Goal: Task Accomplishment & Management: Complete application form

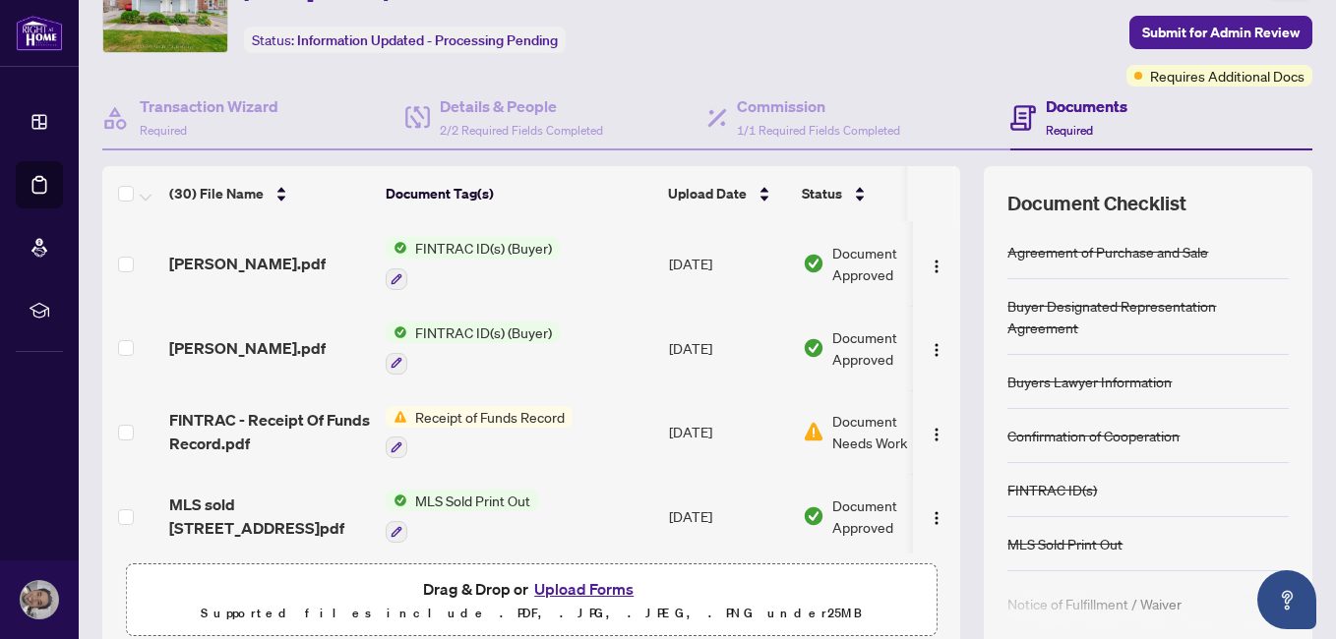
scroll to position [184, 0]
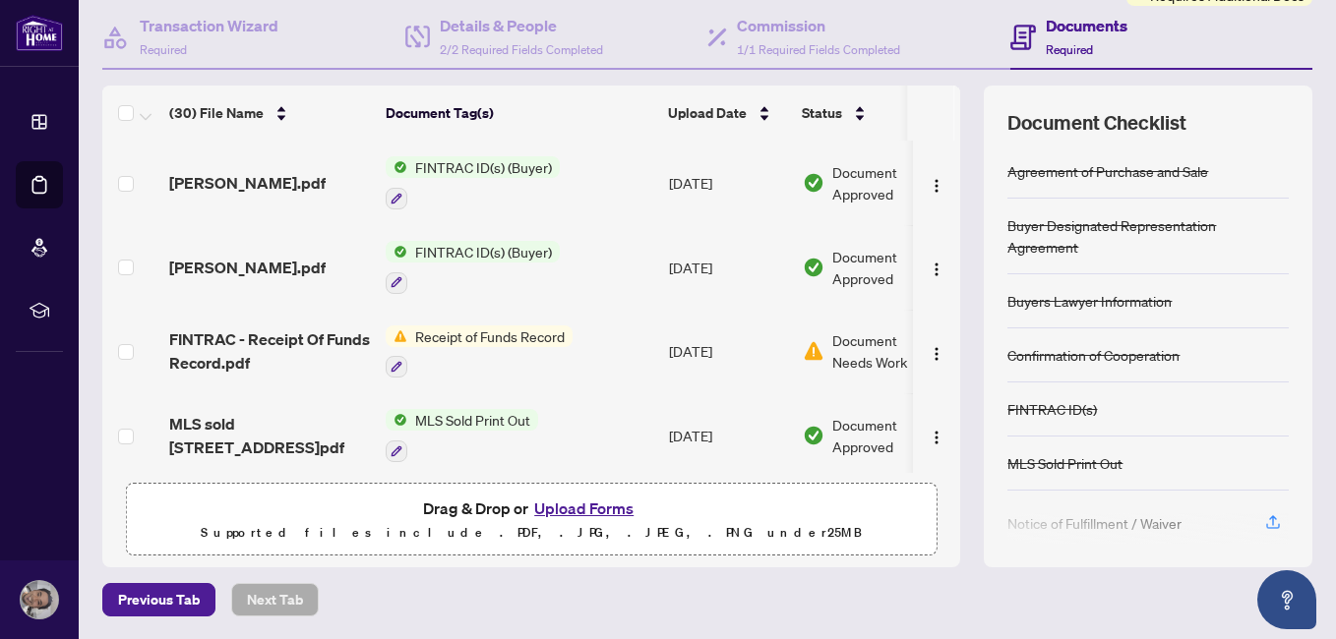
click at [576, 505] on button "Upload Forms" at bounding box center [583, 509] width 111 height 26
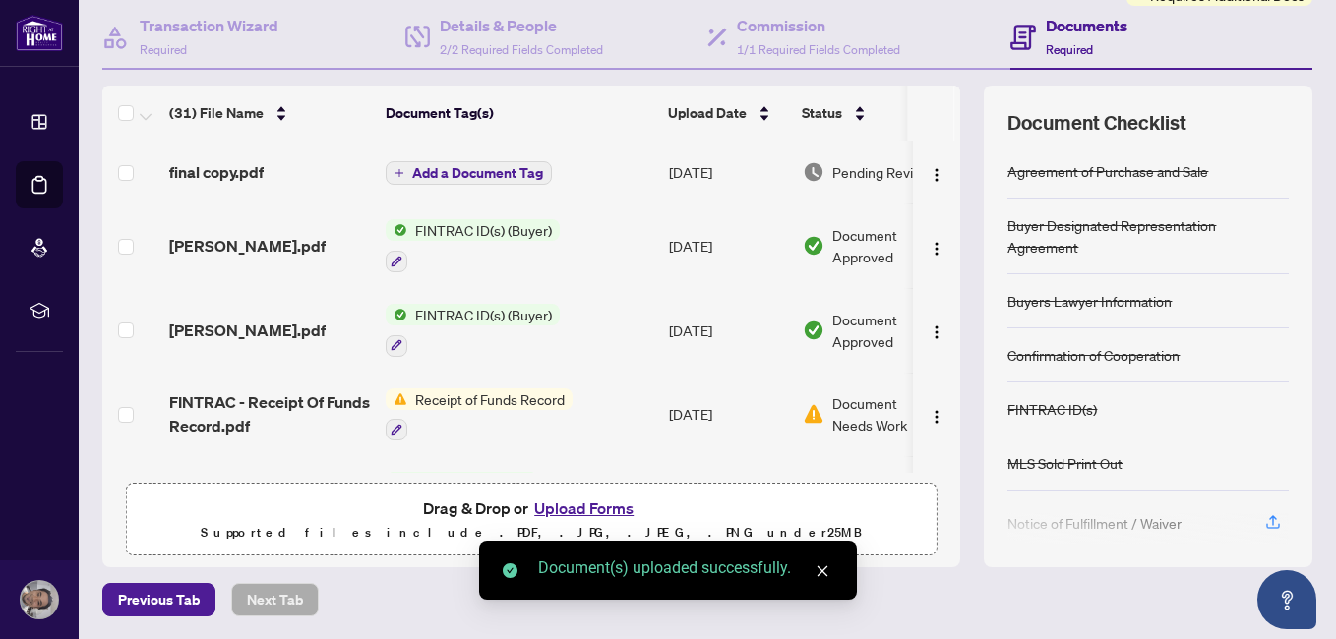
click at [824, 569] on icon "close" at bounding box center [822, 571] width 11 height 11
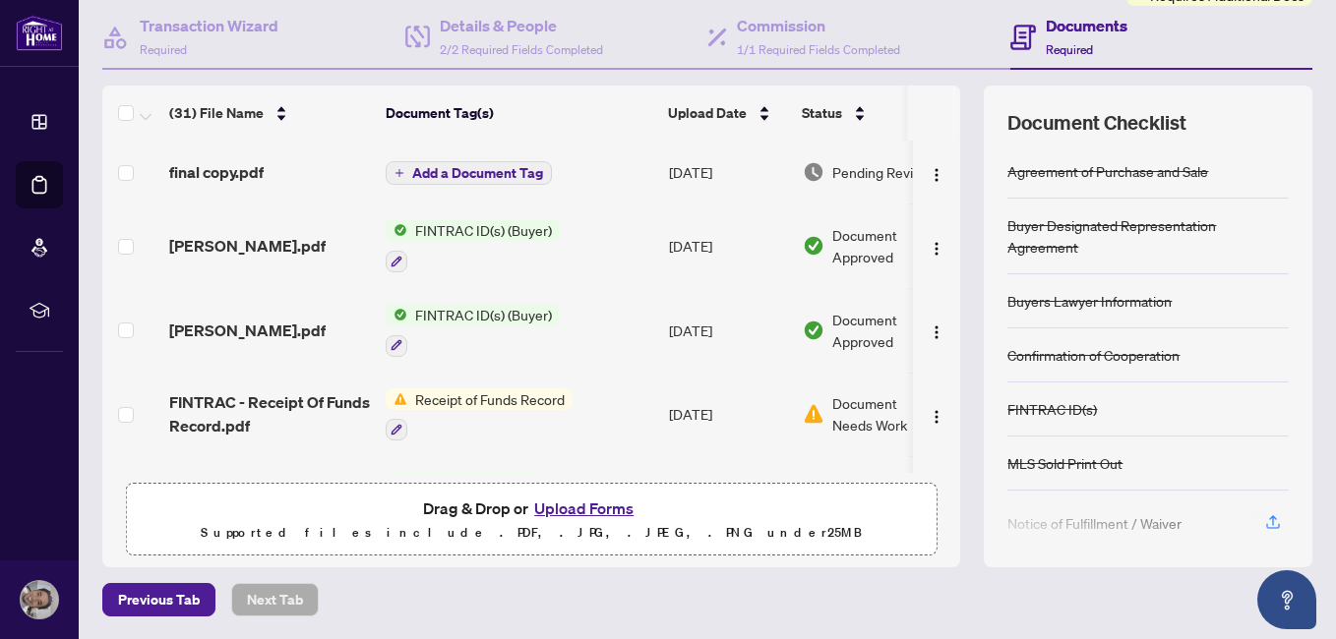
click at [610, 514] on button "Upload Forms" at bounding box center [583, 509] width 111 height 26
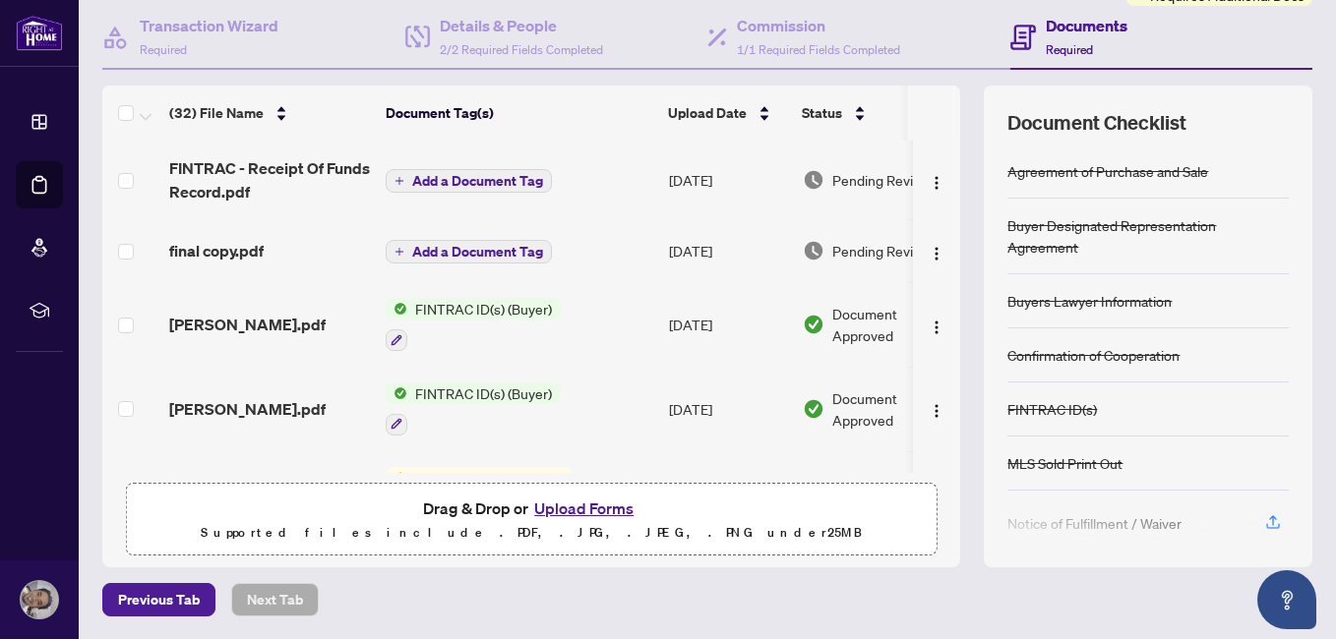
click at [512, 182] on span "Add a Document Tag" at bounding box center [477, 181] width 131 height 14
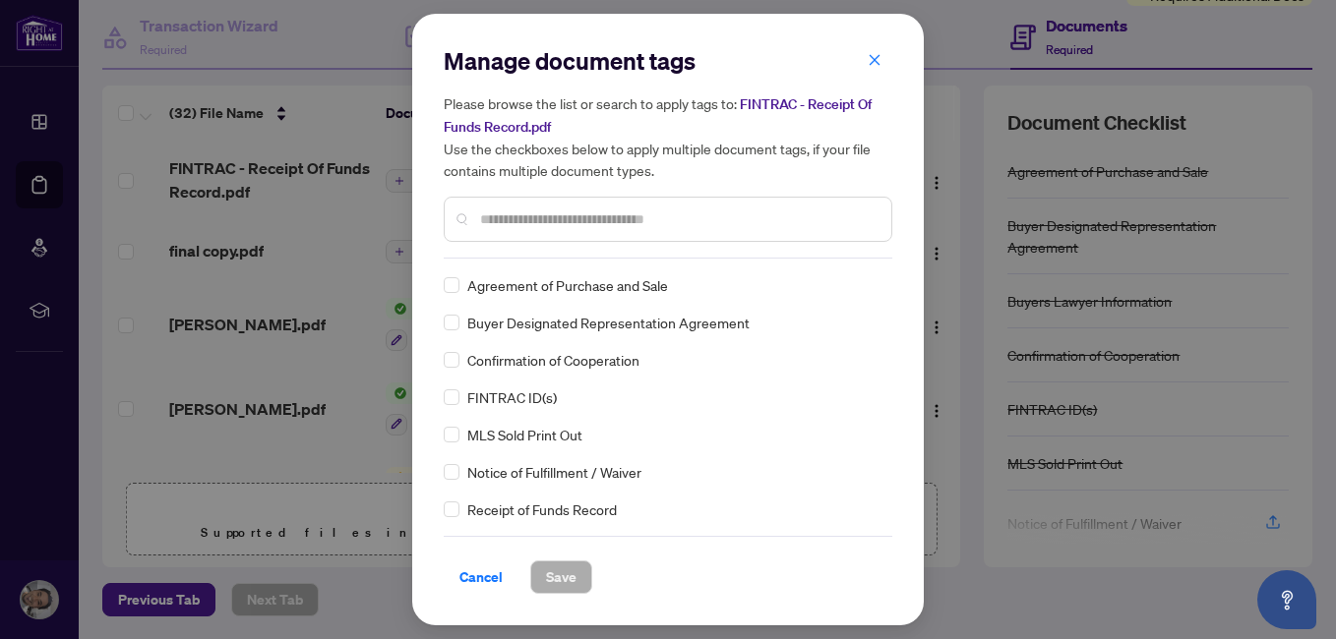
click at [585, 260] on div "Manage document tags Please browse the list or search to apply tags to: FINTRAC…" at bounding box center [668, 319] width 448 height 549
click at [602, 231] on div at bounding box center [668, 219] width 448 height 45
click at [602, 228] on input "text" at bounding box center [677, 219] width 395 height 22
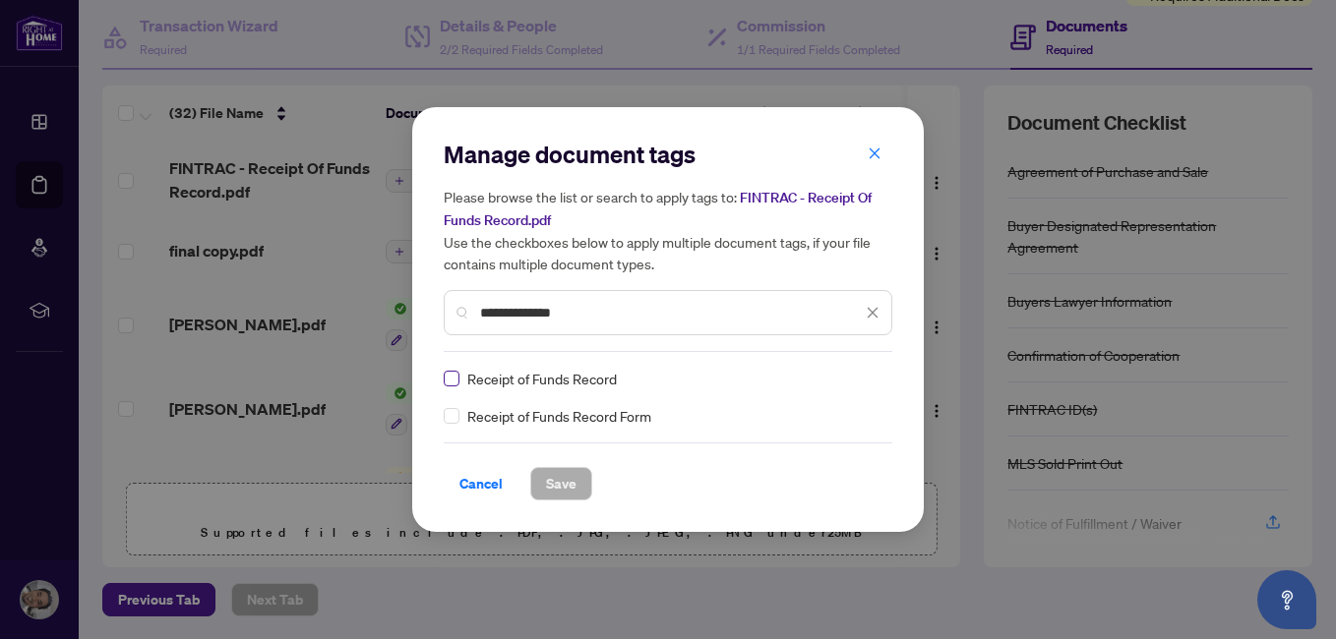
type input "**********"
click at [571, 490] on span "Save" at bounding box center [561, 483] width 30 height 31
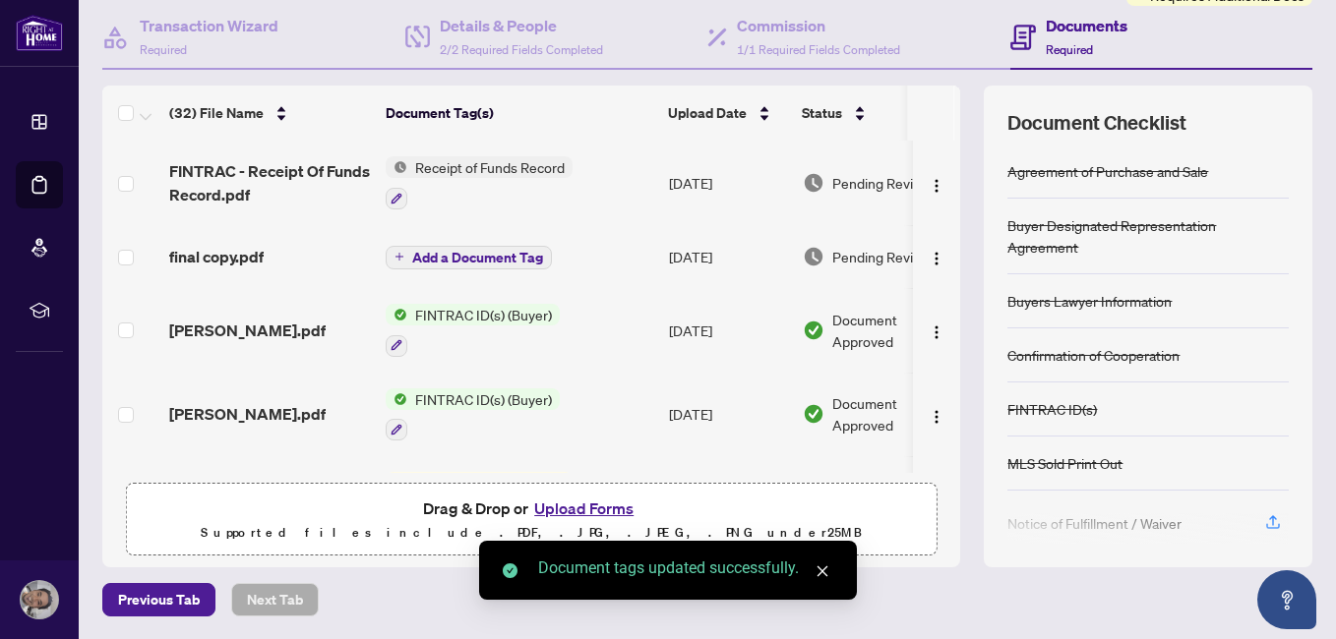
click at [489, 251] on span "Add a Document Tag" at bounding box center [477, 258] width 131 height 14
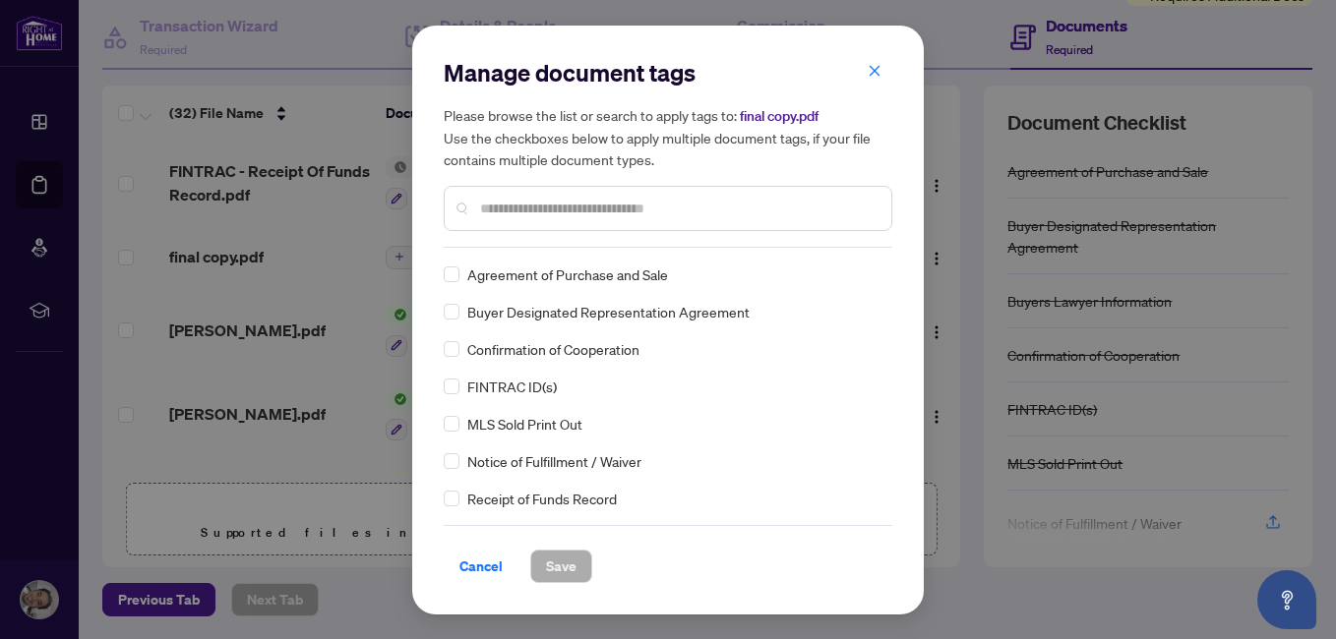
click at [560, 200] on input "text" at bounding box center [677, 209] width 395 height 22
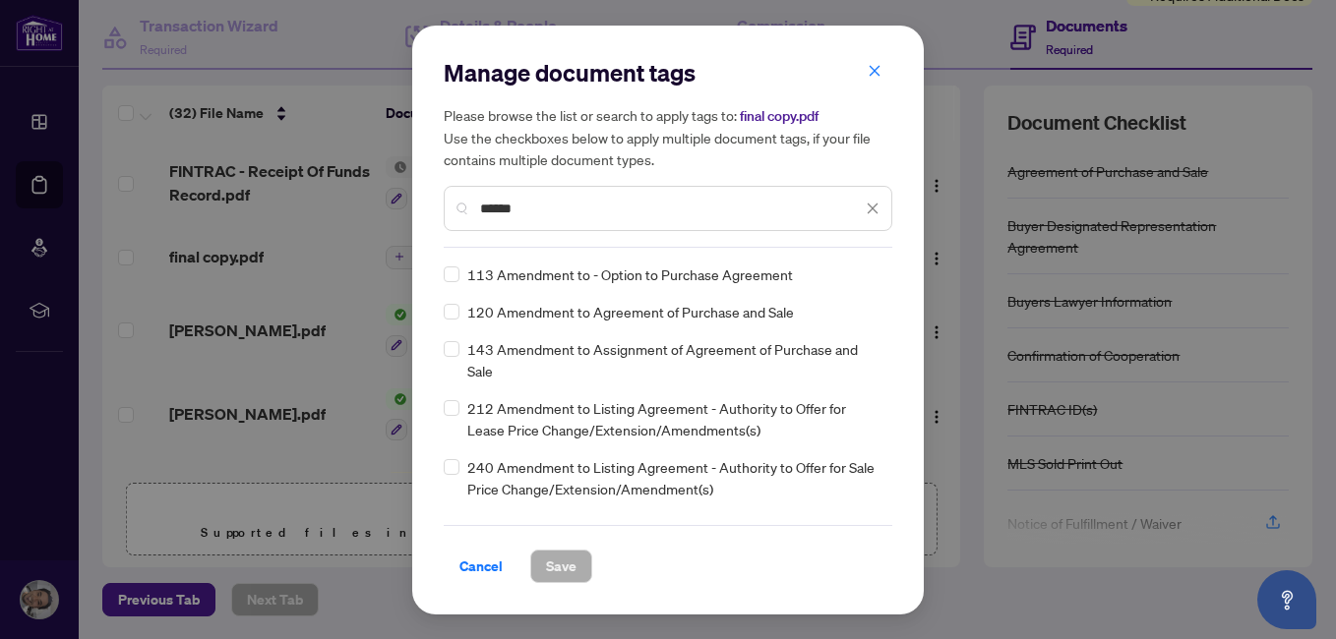
type input "******"
click at [549, 566] on span "Save" at bounding box center [561, 566] width 30 height 31
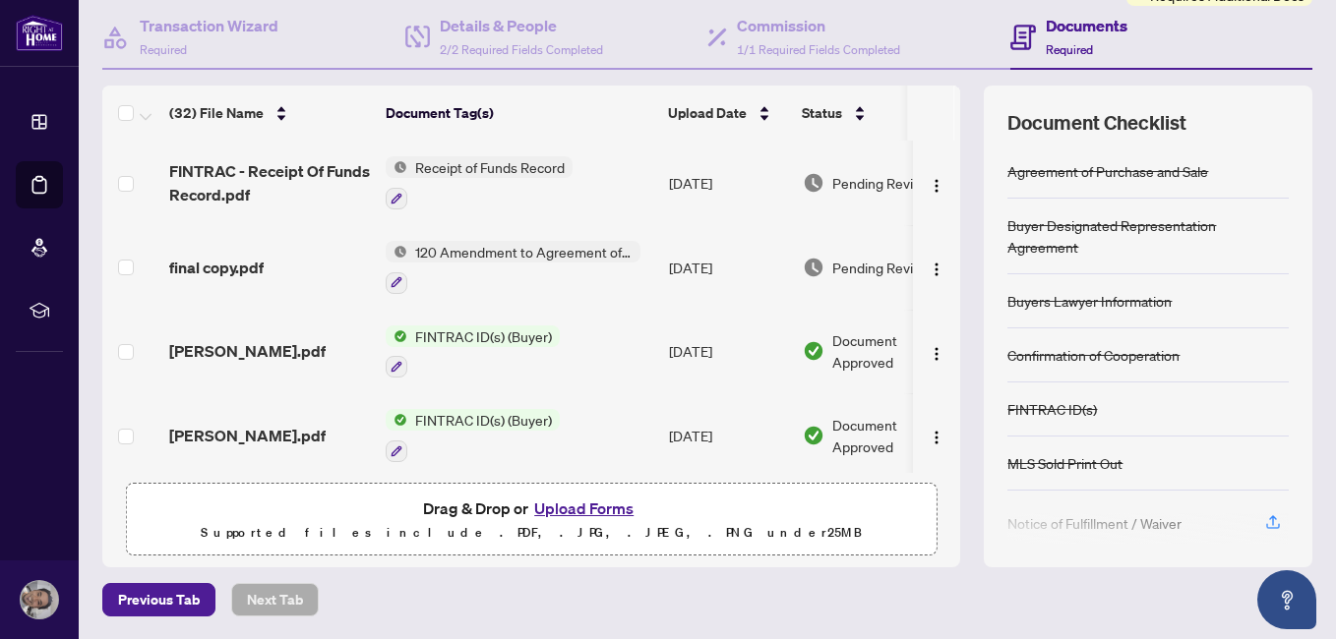
scroll to position [0, 0]
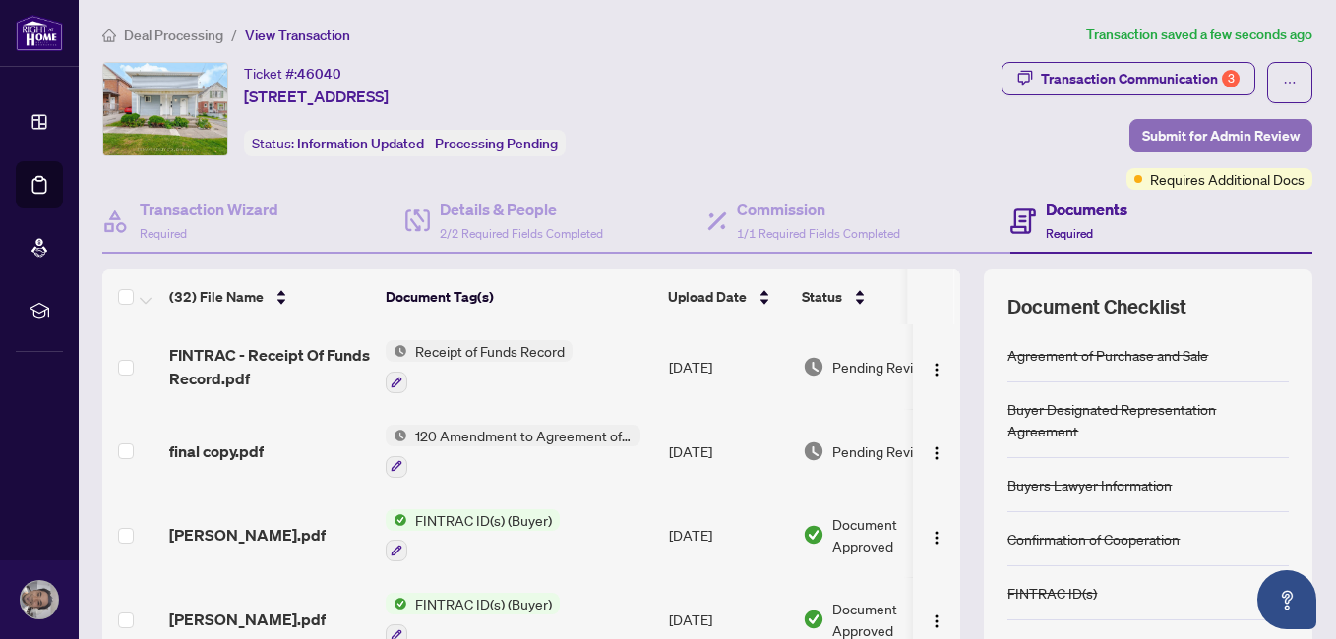
click at [1275, 136] on span "Submit for Admin Review" at bounding box center [1220, 135] width 157 height 31
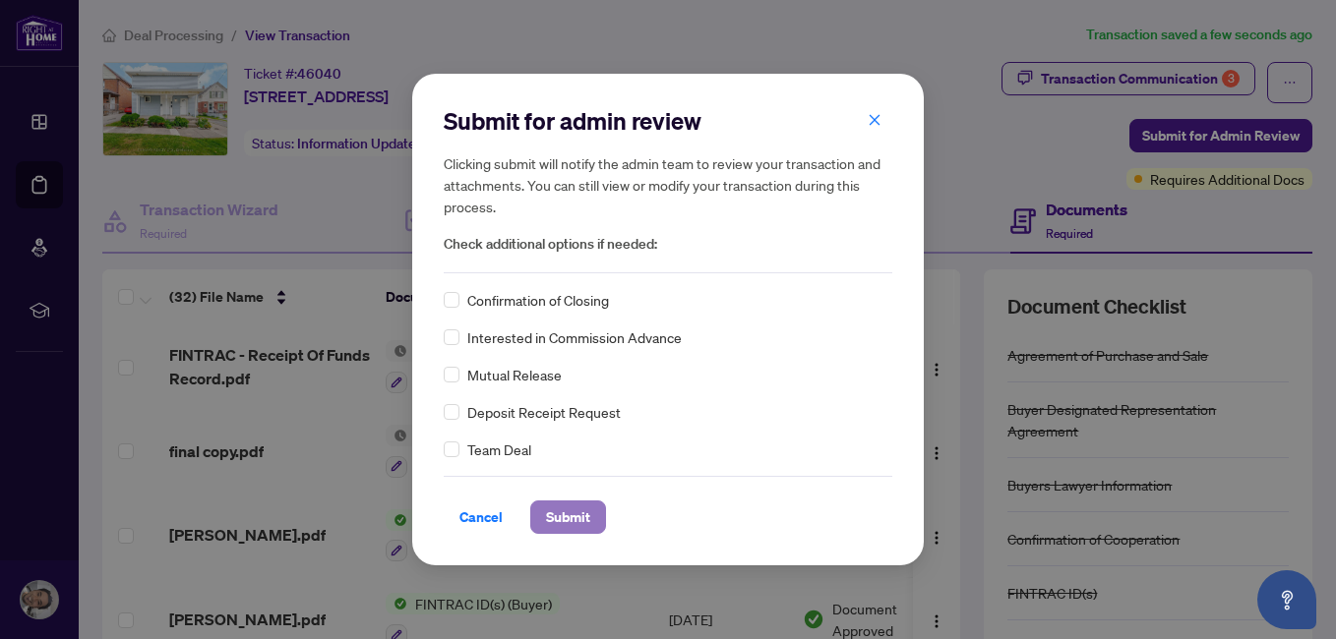
click at [566, 530] on span "Submit" at bounding box center [568, 517] width 44 height 31
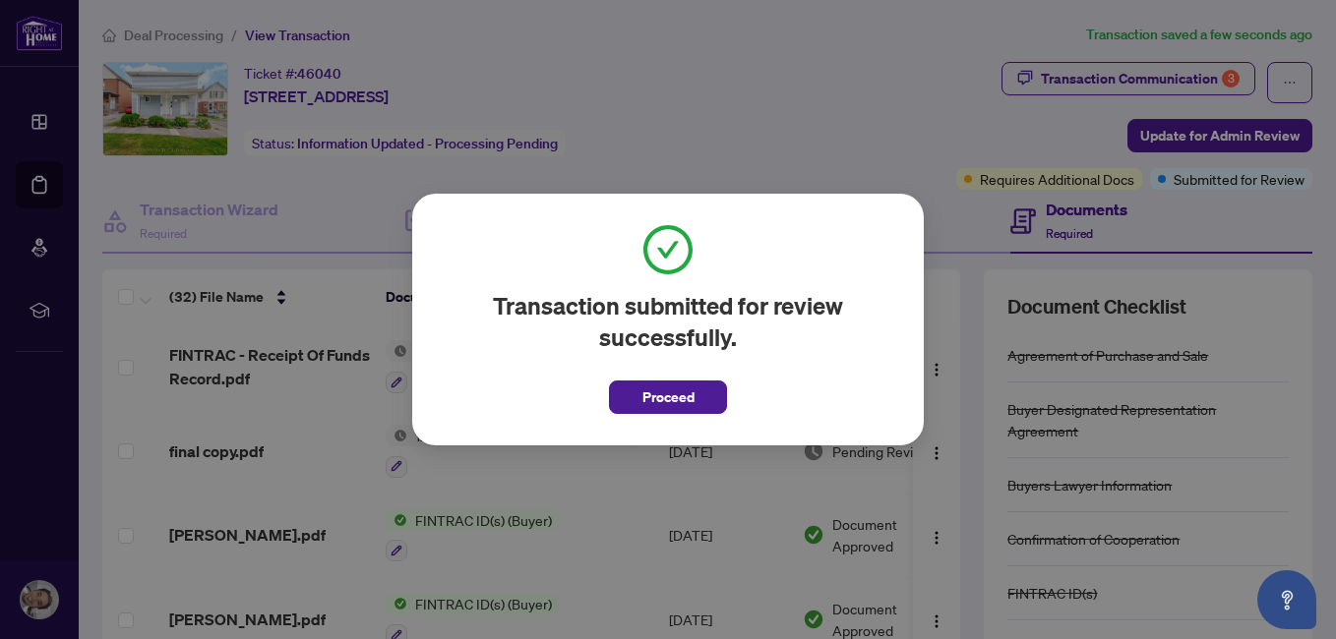
click at [642, 396] on span "Proceed" at bounding box center [668, 397] width 52 height 31
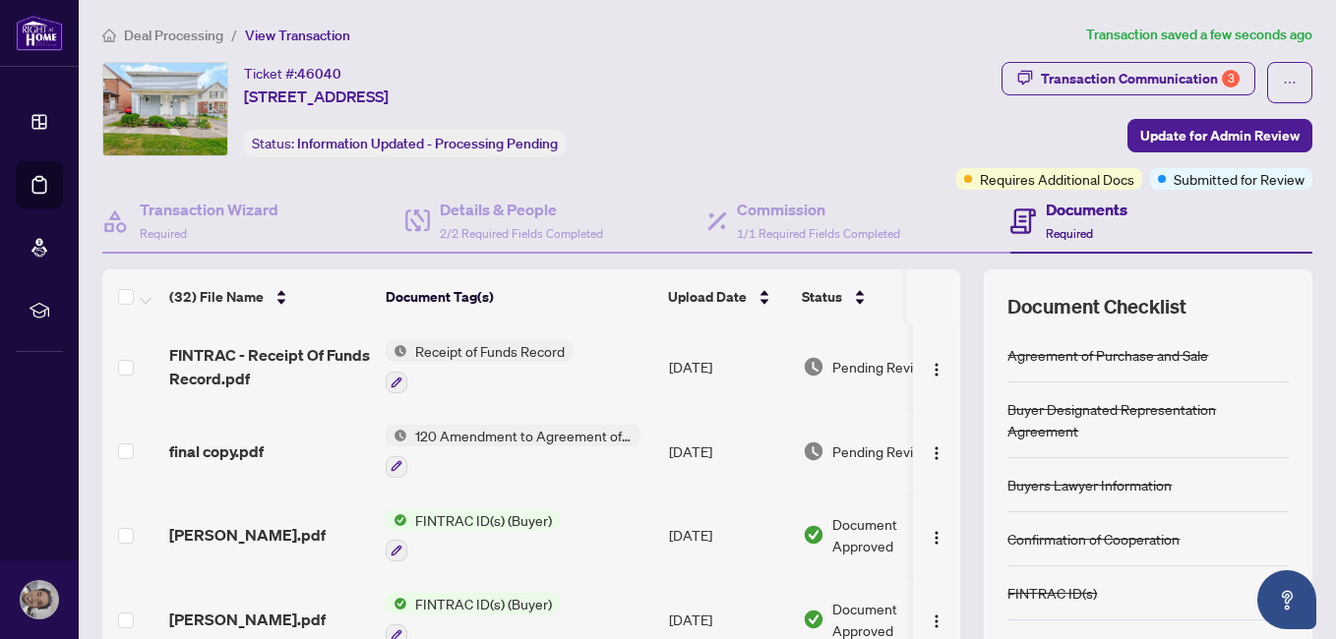
click at [646, 325] on td "Receipt of Funds Record" at bounding box center [519, 367] width 283 height 85
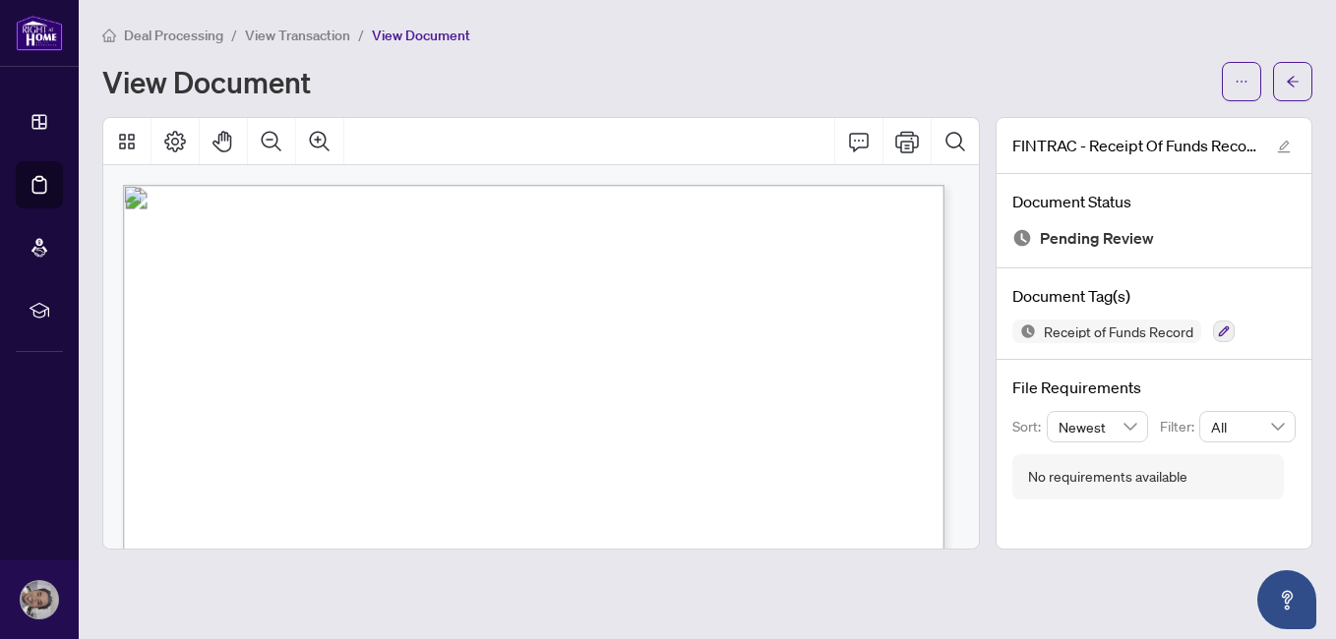
click at [632, 321] on span "." at bounding box center [631, 321] width 1 height 1
click at [624, 321] on span "." at bounding box center [624, 321] width 1 height 1
